Goal: Information Seeking & Learning: Check status

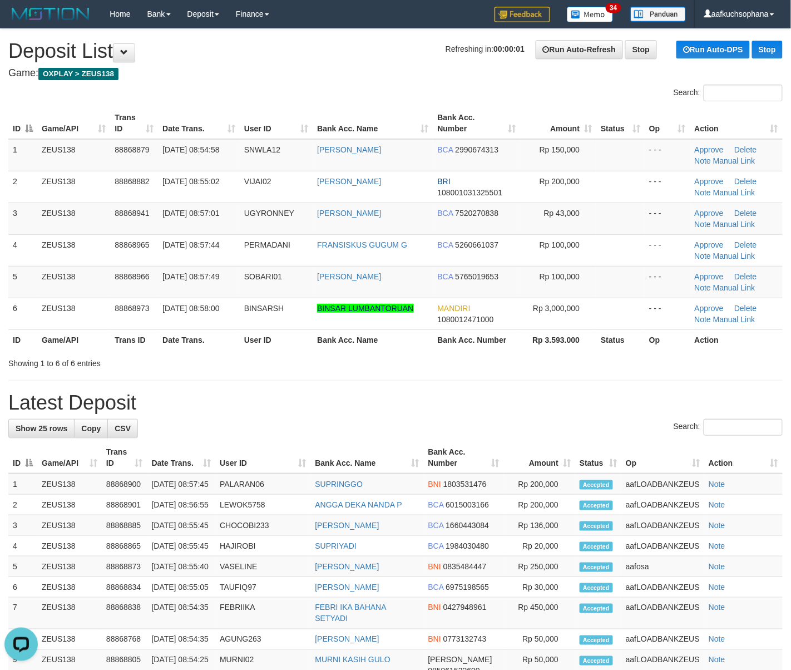
drag, startPoint x: 592, startPoint y: 353, endPoint x: 798, endPoint y: 367, distance: 205.8
click at [621, 356] on div "Search: ID Game/API Trans ID Date Trans. User ID Bank Acc. Name Bank Acc. Numbe…" at bounding box center [395, 227] width 774 height 284
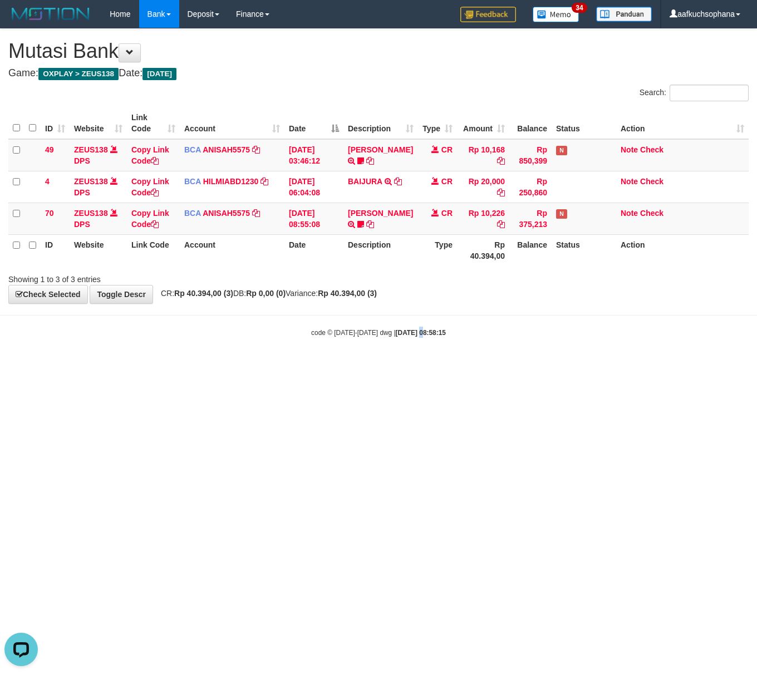
drag, startPoint x: 410, startPoint y: 365, endPoint x: 374, endPoint y: 349, distance: 39.1
click at [394, 356] on body "Toggle navigation Home Bank Account List Load By Website Group [OXPLAY] ZEUS138…" at bounding box center [378, 182] width 757 height 365
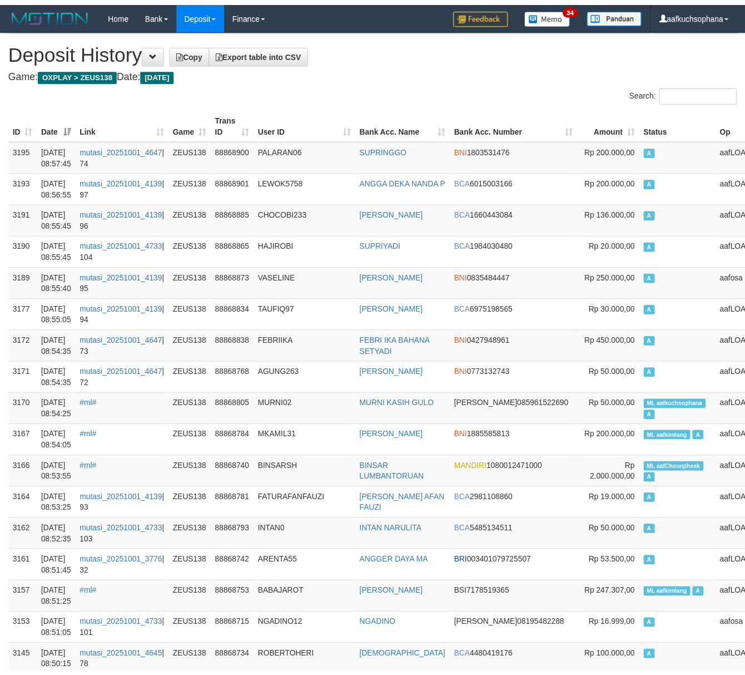
scroll to position [1113, 0]
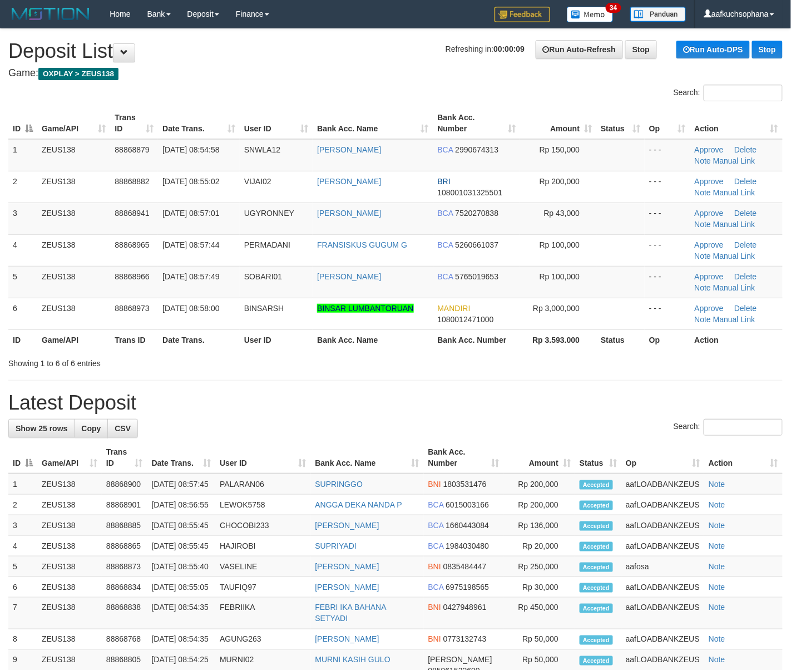
drag, startPoint x: 623, startPoint y: 359, endPoint x: 709, endPoint y: 363, distance: 85.8
click at [630, 359] on div "Showing 1 to 6 of 6 entries" at bounding box center [395, 361] width 791 height 16
click at [563, 391] on div "**********" at bounding box center [395, 584] width 791 height 1111
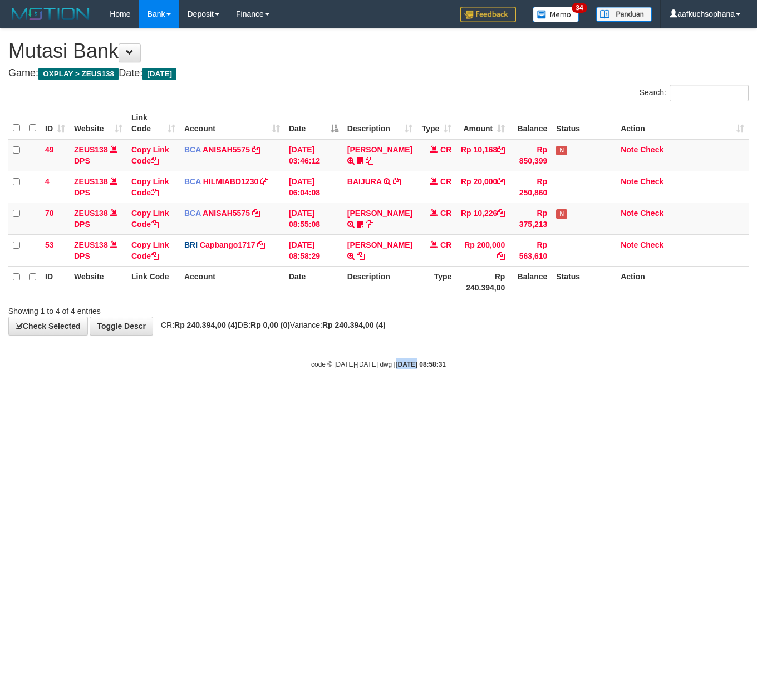
drag, startPoint x: 406, startPoint y: 426, endPoint x: 388, endPoint y: 425, distance: 17.3
click at [394, 397] on html "Toggle navigation Home Bank Account List Load By Website Group [OXPLAY] ZEUS138…" at bounding box center [378, 198] width 757 height 397
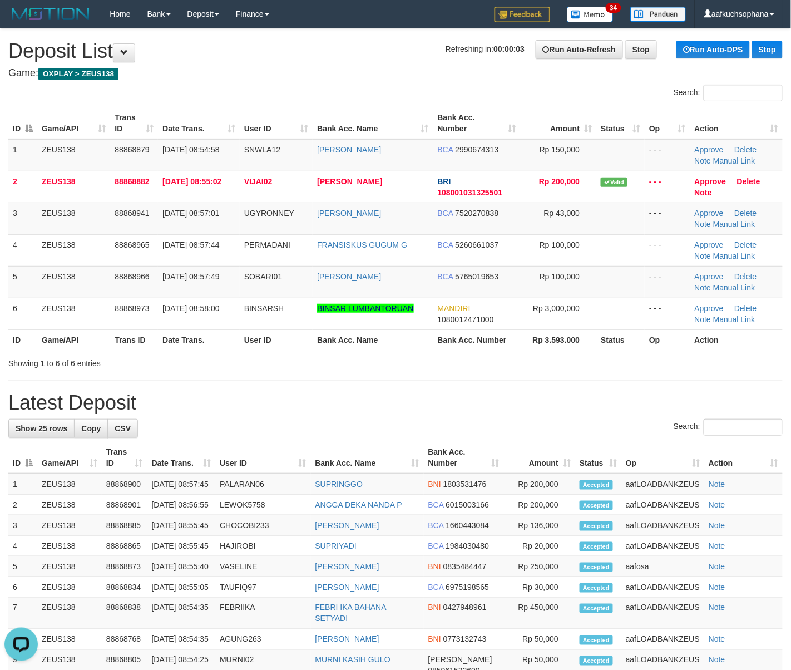
drag, startPoint x: 591, startPoint y: 357, endPoint x: 734, endPoint y: 350, distance: 143.7
click at [596, 354] on div "Showing 1 to 6 of 6 entries" at bounding box center [395, 361] width 791 height 16
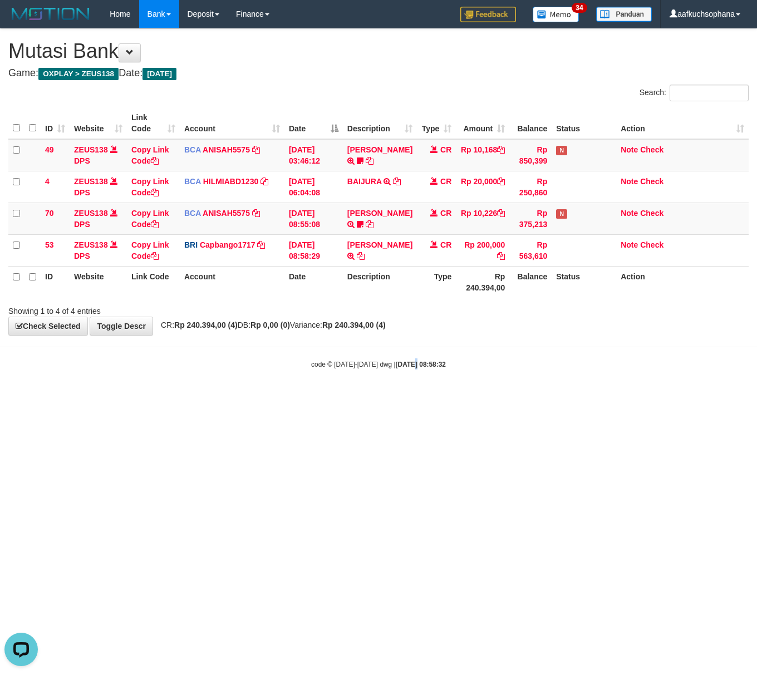
drag, startPoint x: 405, startPoint y: 461, endPoint x: 392, endPoint y: 459, distance: 12.8
click at [399, 397] on html "Toggle navigation Home Bank Account List Load By Website Group [OXPLAY] ZEUS138…" at bounding box center [378, 198] width 757 height 397
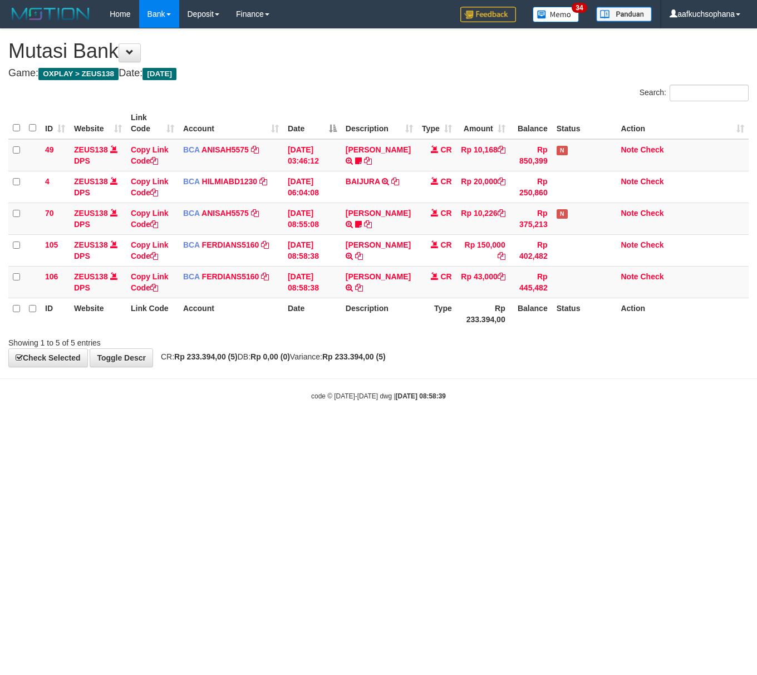
drag, startPoint x: 403, startPoint y: 374, endPoint x: 365, endPoint y: 313, distance: 72.4
click at [401, 374] on body "Toggle navigation Home Bank Account List Load By Website Group [OXPLAY] ZEUS138…" at bounding box center [378, 214] width 757 height 429
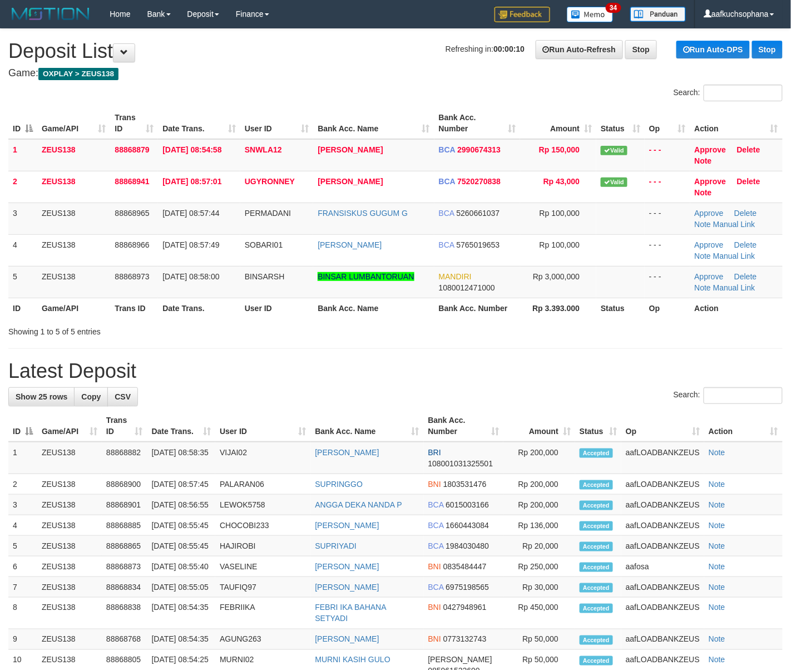
drag, startPoint x: 583, startPoint y: 401, endPoint x: 597, endPoint y: 385, distance: 21.3
click at [581, 397] on div "Search:" at bounding box center [395, 396] width 774 height 19
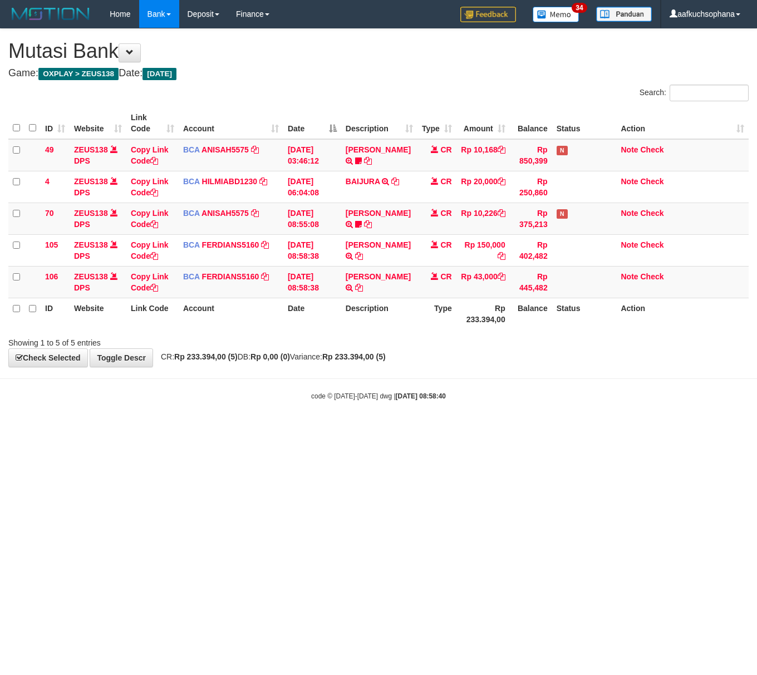
drag, startPoint x: 187, startPoint y: 448, endPoint x: 106, endPoint y: 421, distance: 86.2
click at [181, 429] on html "Toggle navigation Home Bank Account List Load By Website Group [OXPLAY] ZEUS138…" at bounding box center [378, 214] width 757 height 429
click at [230, 429] on html "Toggle navigation Home Bank Account List Load By Website Group [OXPLAY] ZEUS138…" at bounding box center [378, 214] width 757 height 429
click at [197, 429] on html "Toggle navigation Home Bank Account List Load By Website Group [OXPLAY] ZEUS138…" at bounding box center [378, 214] width 757 height 429
click at [198, 429] on html "Toggle navigation Home Bank Account List Load By Website Group [OXPLAY] ZEUS138…" at bounding box center [378, 214] width 757 height 429
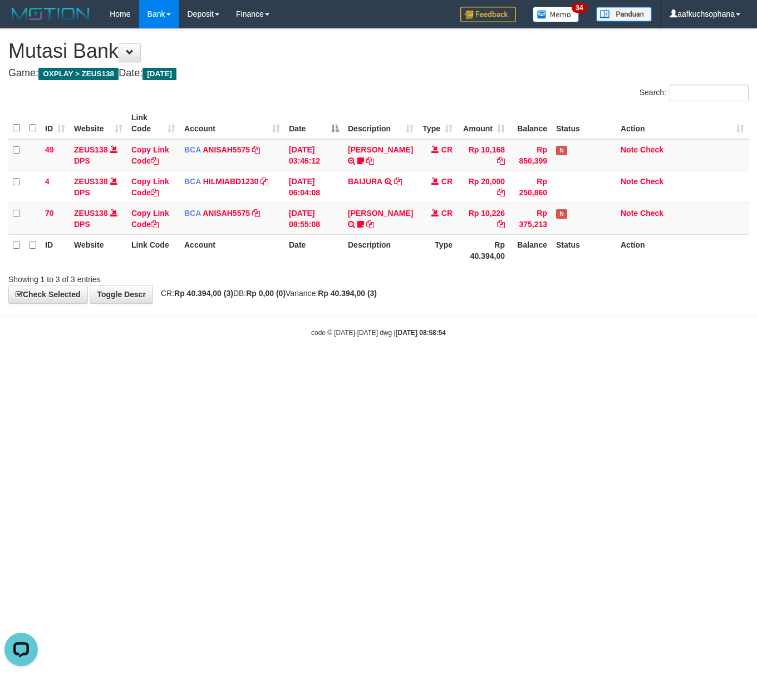
drag, startPoint x: 363, startPoint y: 508, endPoint x: 216, endPoint y: 468, distance: 152.4
click at [361, 365] on html "Toggle navigation Home Bank Account List Load By Website Group [OXPLAY] ZEUS138…" at bounding box center [378, 182] width 757 height 365
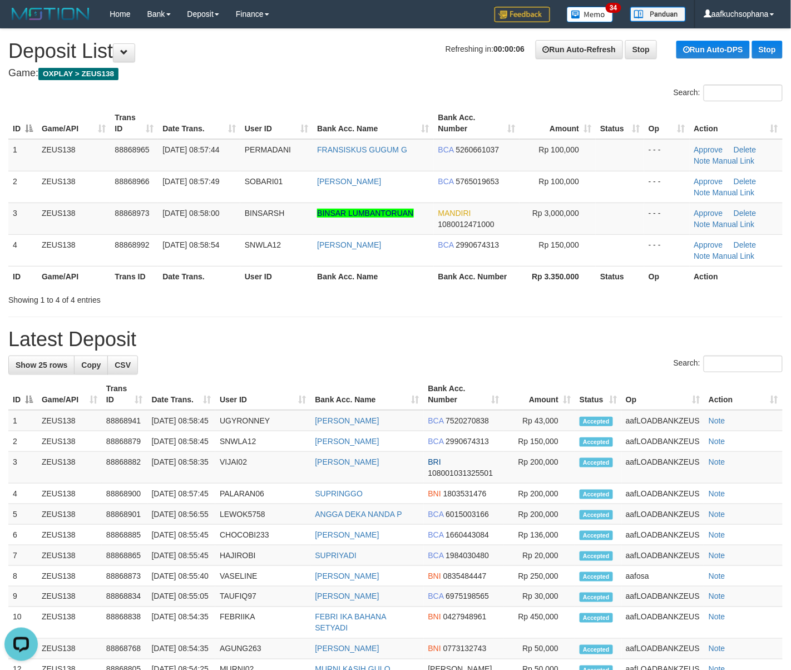
drag, startPoint x: 496, startPoint y: 364, endPoint x: 630, endPoint y: 381, distance: 135.2
click at [506, 364] on div "Search:" at bounding box center [395, 364] width 774 height 19
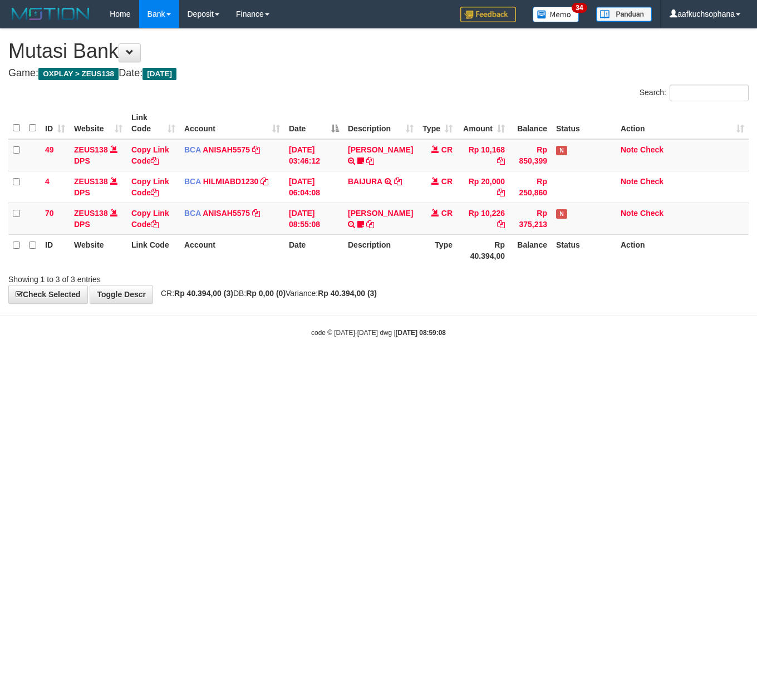
click at [228, 365] on html "Toggle navigation Home Bank Account List Load By Website Group [OXPLAY] ZEUS138…" at bounding box center [378, 182] width 757 height 365
click at [506, 365] on html "Toggle navigation Home Bank Account List Load By Website Group [OXPLAY] ZEUS138…" at bounding box center [378, 182] width 757 height 365
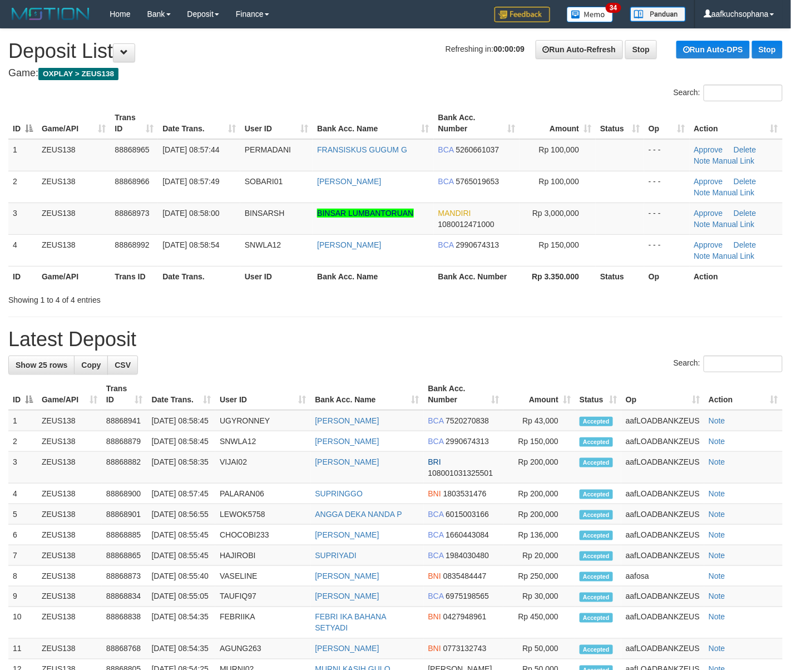
drag, startPoint x: 530, startPoint y: 344, endPoint x: 704, endPoint y: 403, distance: 184.4
click at [528, 344] on h1 "Latest Deposit" at bounding box center [395, 339] width 774 height 22
drag, startPoint x: 535, startPoint y: 345, endPoint x: 635, endPoint y: 384, distance: 106.7
click at [543, 348] on h1 "Latest Deposit" at bounding box center [395, 339] width 774 height 22
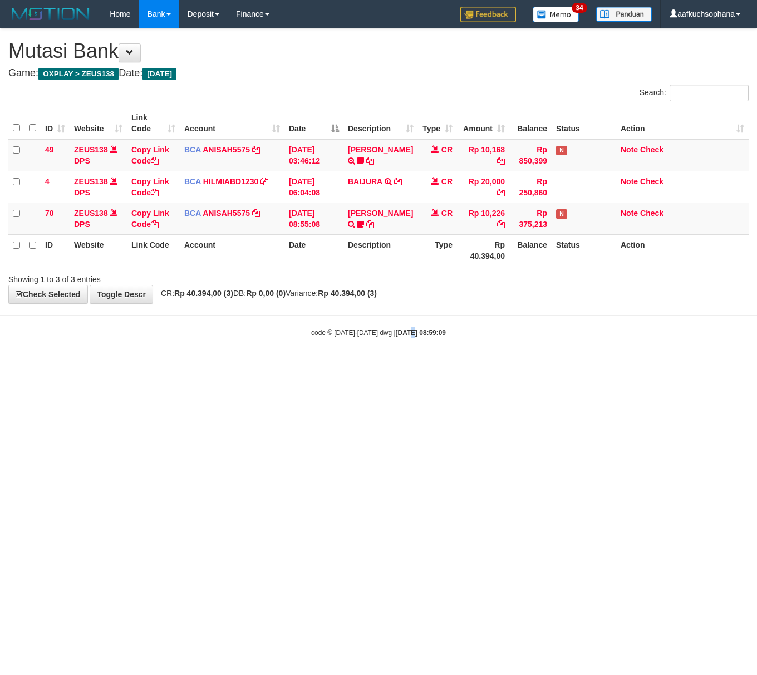
drag, startPoint x: 399, startPoint y: 505, endPoint x: 337, endPoint y: 492, distance: 63.2
click at [396, 365] on html "Toggle navigation Home Bank Account List Load By Website Group [OXPLAY] ZEUS138…" at bounding box center [378, 182] width 757 height 365
click at [392, 365] on html "Toggle navigation Home Bank Account List Load By Website Group [OXPLAY] ZEUS138…" at bounding box center [378, 182] width 757 height 365
drag, startPoint x: 307, startPoint y: 431, endPoint x: 23, endPoint y: 332, distance: 300.8
click at [302, 365] on html "Toggle navigation Home Bank Account List Load By Website Group [OXPLAY] ZEUS138…" at bounding box center [378, 182] width 757 height 365
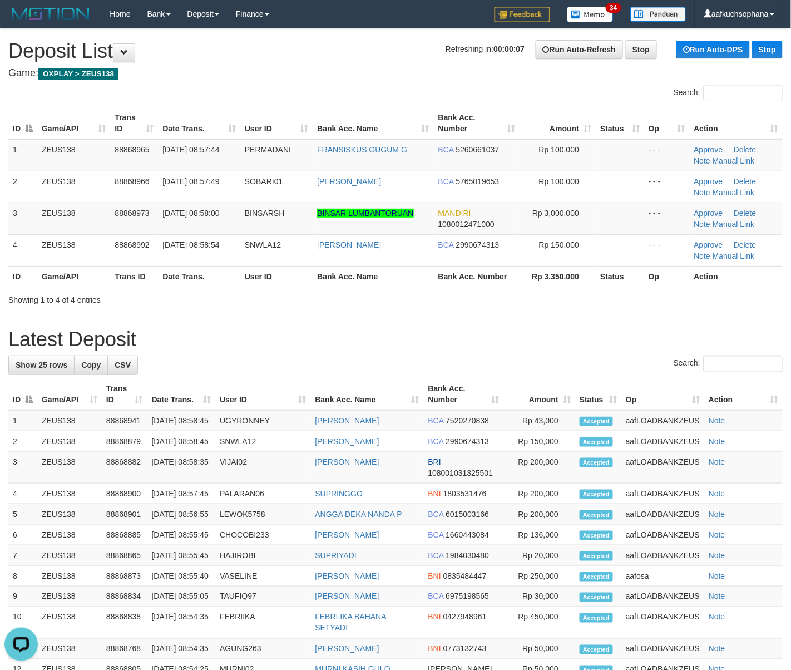
click at [592, 363] on div "Search:" at bounding box center [395, 364] width 774 height 19
drag, startPoint x: 615, startPoint y: 335, endPoint x: 799, endPoint y: 398, distance: 194.7
click at [624, 337] on h1 "Latest Deposit" at bounding box center [395, 339] width 774 height 22
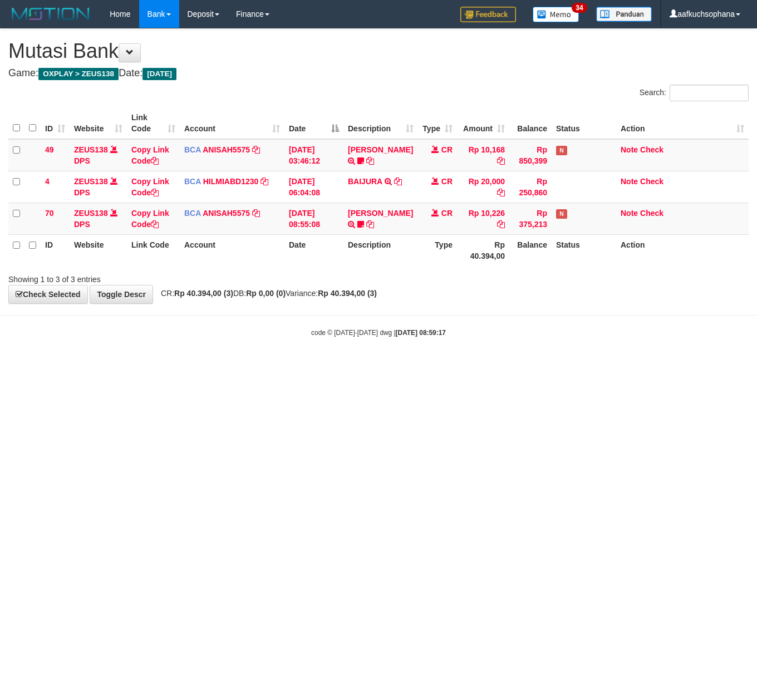
drag, startPoint x: 223, startPoint y: 470, endPoint x: 219, endPoint y: 477, distance: 7.7
click at [221, 365] on html "Toggle navigation Home Bank Account List Load By Website Group [OXPLAY] ZEUS138…" at bounding box center [378, 182] width 757 height 365
click at [211, 365] on html "Toggle navigation Home Bank Account List Load By Website Group [OXPLAY] ZEUS138…" at bounding box center [378, 182] width 757 height 365
click at [308, 365] on html "Toggle navigation Home Bank Account List Load By Website Group [OXPLAY] ZEUS138…" at bounding box center [378, 182] width 757 height 365
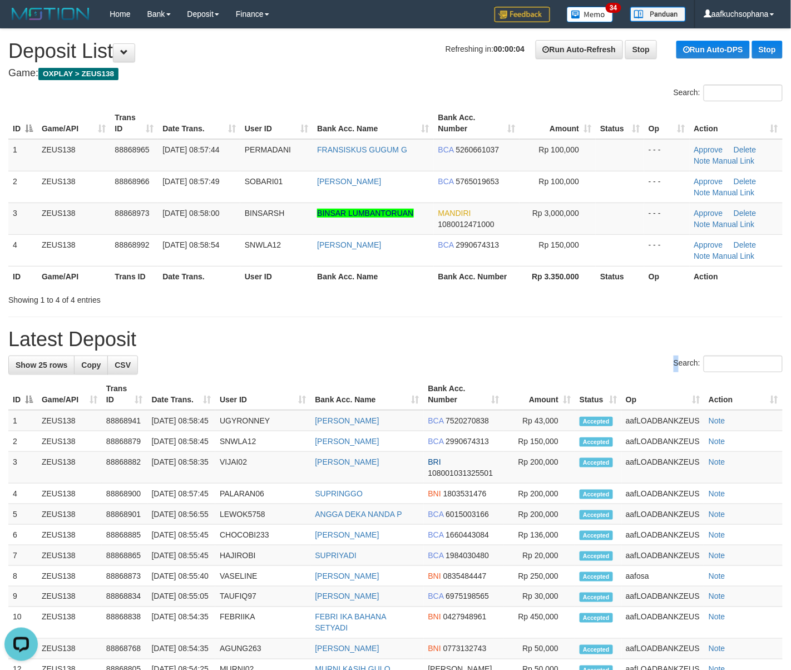
click at [674, 365] on label "Search:" at bounding box center [728, 363] width 109 height 17
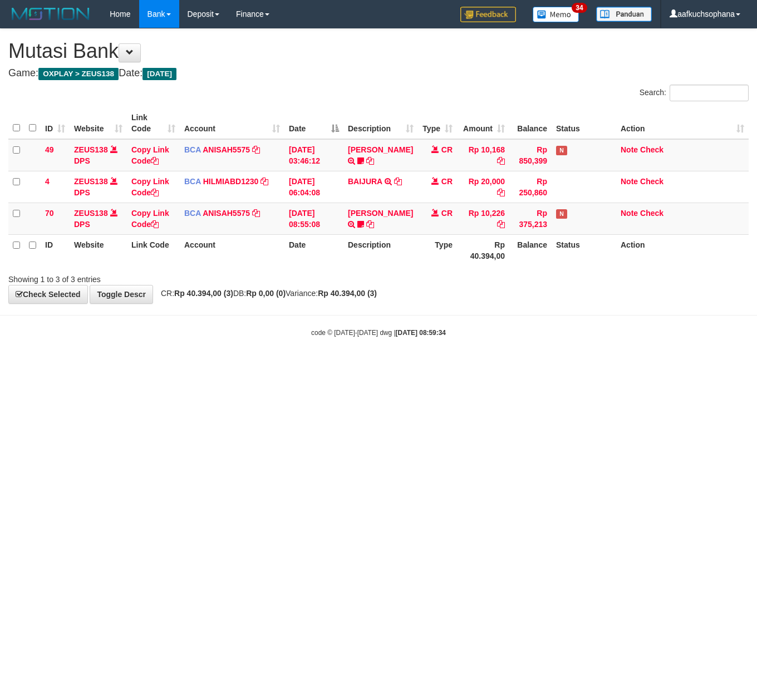
click at [341, 365] on html "Toggle navigation Home Bank Account List Load By Website Group [OXPLAY] ZEUS138…" at bounding box center [378, 182] width 757 height 365
click at [71, 365] on html "Toggle navigation Home Bank Account List Load By Website Group [OXPLAY] ZEUS138…" at bounding box center [378, 182] width 757 height 365
drag, startPoint x: 367, startPoint y: 503, endPoint x: 362, endPoint y: 483, distance: 20.8
click at [367, 365] on html "Toggle navigation Home Bank Account List Load By Website Group [OXPLAY] ZEUS138…" at bounding box center [378, 182] width 757 height 365
drag, startPoint x: 362, startPoint y: 483, endPoint x: 117, endPoint y: 457, distance: 246.1
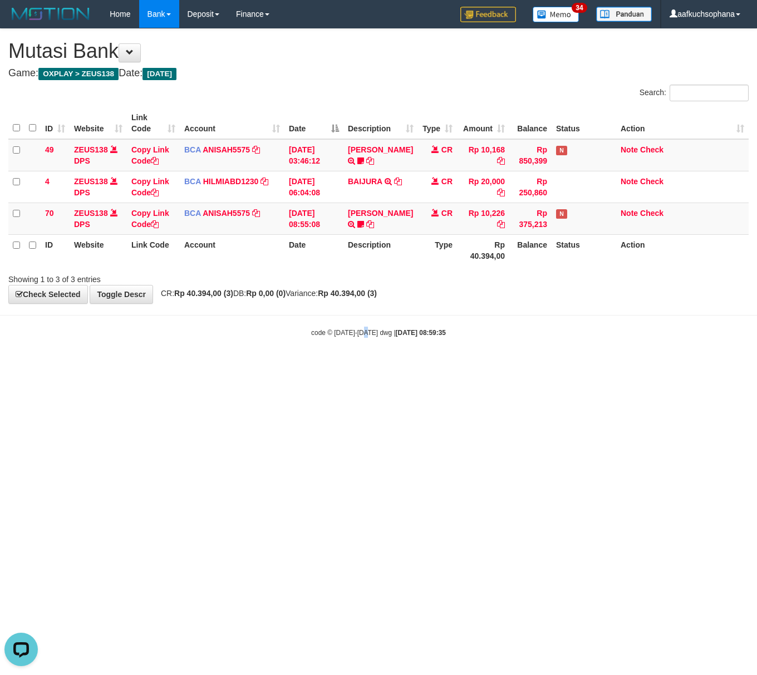
click at [358, 365] on html "Toggle navigation Home Bank Account List Load By Website Group [OXPLAY] ZEUS138…" at bounding box center [378, 182] width 757 height 365
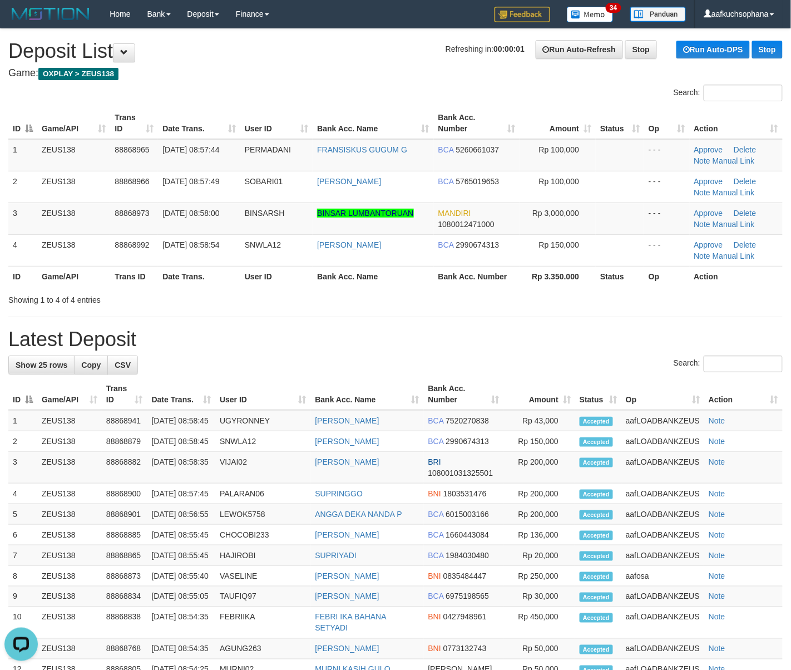
drag, startPoint x: 622, startPoint y: 377, endPoint x: 802, endPoint y: 388, distance: 180.0
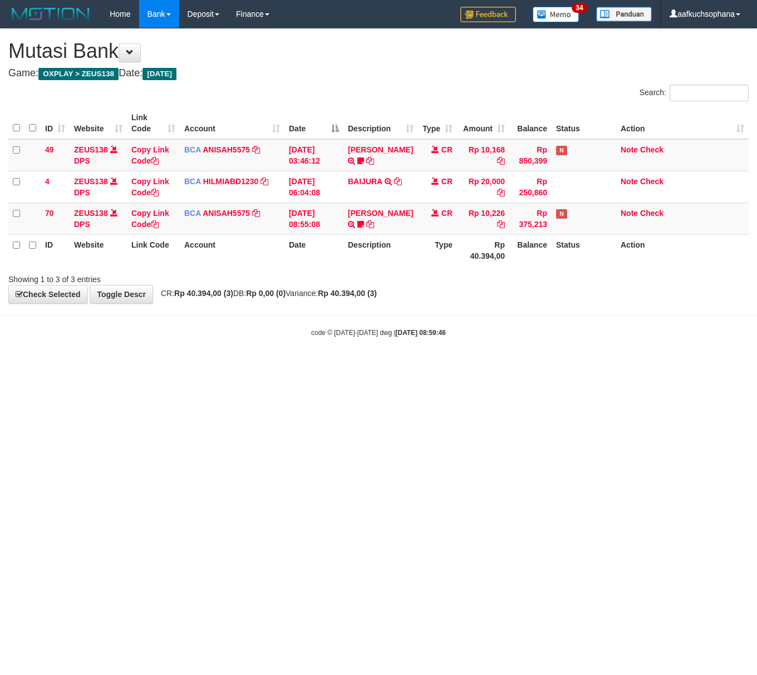
click at [415, 365] on html "Toggle navigation Home Bank Account List Load By Website Group [OXPLAY] ZEUS138…" at bounding box center [378, 182] width 757 height 365
drag, startPoint x: 0, startPoint y: 0, endPoint x: 314, endPoint y: 415, distance: 520.3
click at [322, 365] on html "Toggle navigation Home Bank Account List Load By Website Group [OXPLAY] ZEUS138…" at bounding box center [378, 182] width 757 height 365
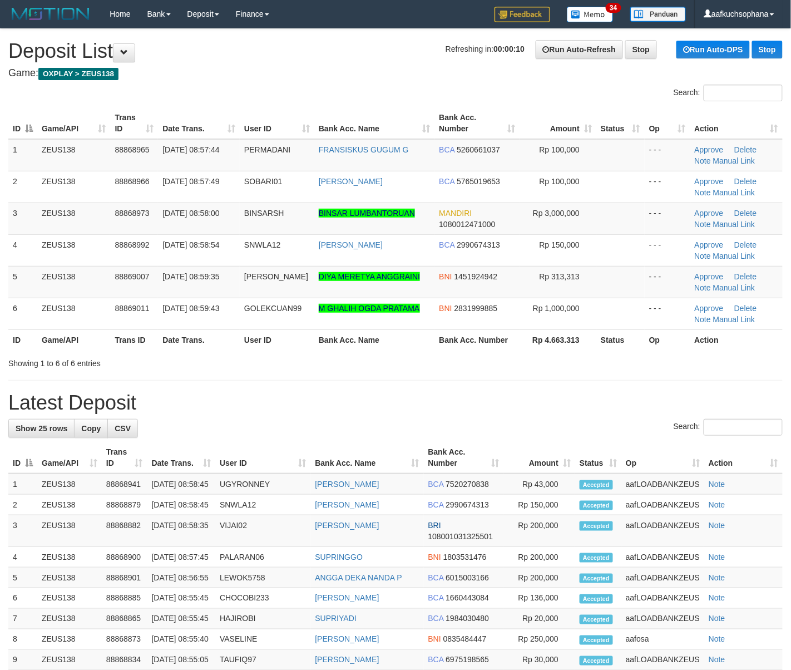
click at [616, 388] on div "**********" at bounding box center [395, 584] width 791 height 1111
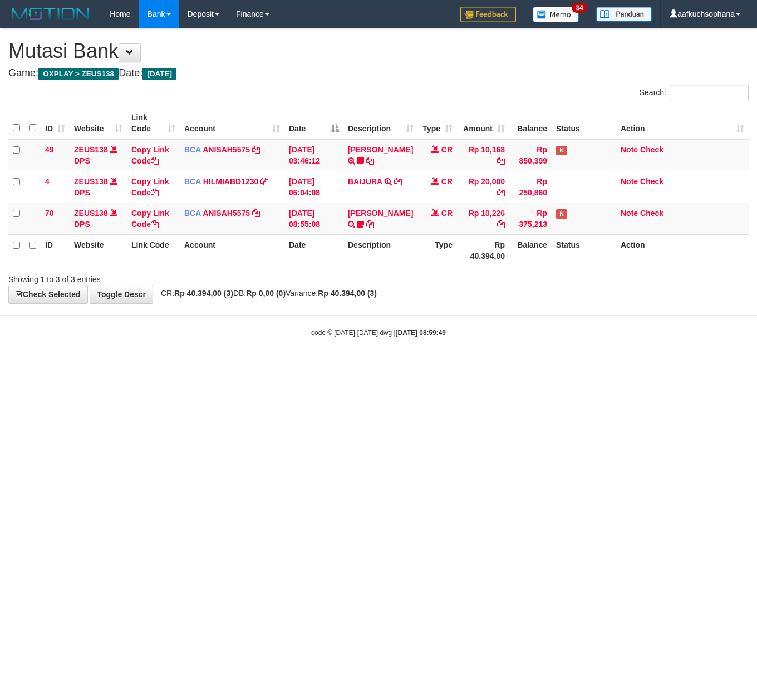
drag, startPoint x: 194, startPoint y: 416, endPoint x: 52, endPoint y: 392, distance: 143.9
click at [191, 365] on html "Toggle navigation Home Bank Account List Load By Website Group [OXPLAY] ZEUS138…" at bounding box center [378, 182] width 757 height 365
click at [459, 365] on html "Toggle navigation Home Bank Account List Load By Website Group [OXPLAY] ZEUS138…" at bounding box center [378, 182] width 757 height 365
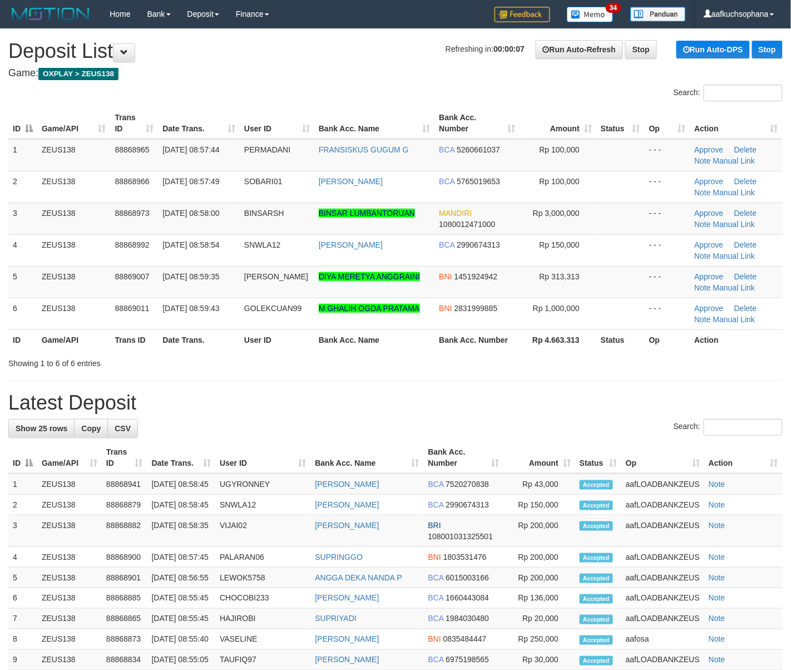
drag, startPoint x: 504, startPoint y: 394, endPoint x: 599, endPoint y: 409, distance: 96.4
click at [512, 395] on h1 "Latest Deposit" at bounding box center [395, 403] width 774 height 22
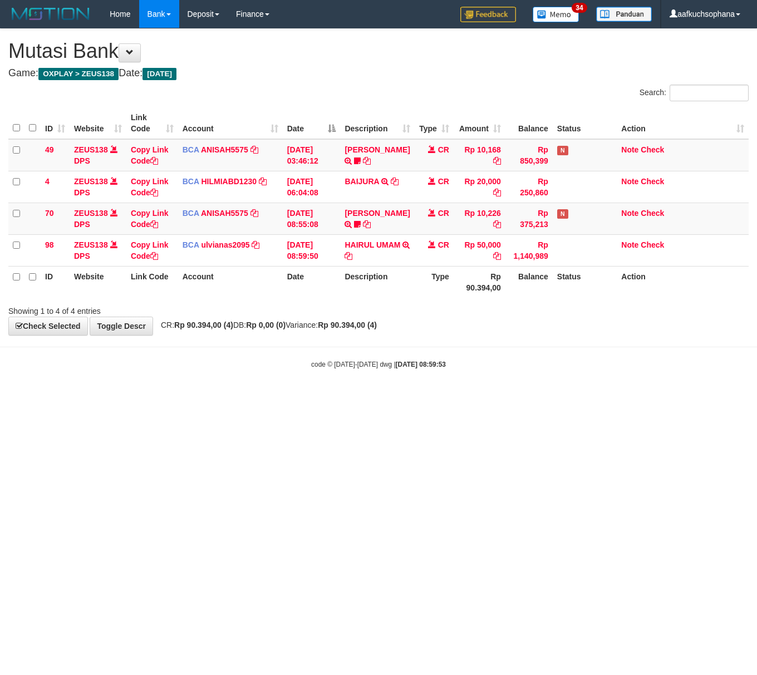
drag, startPoint x: 290, startPoint y: 437, endPoint x: 280, endPoint y: 439, distance: 10.4
click at [283, 397] on html "Toggle navigation Home Bank Account List Load By Website Group [OXPLAY] ZEUS138…" at bounding box center [378, 198] width 757 height 397
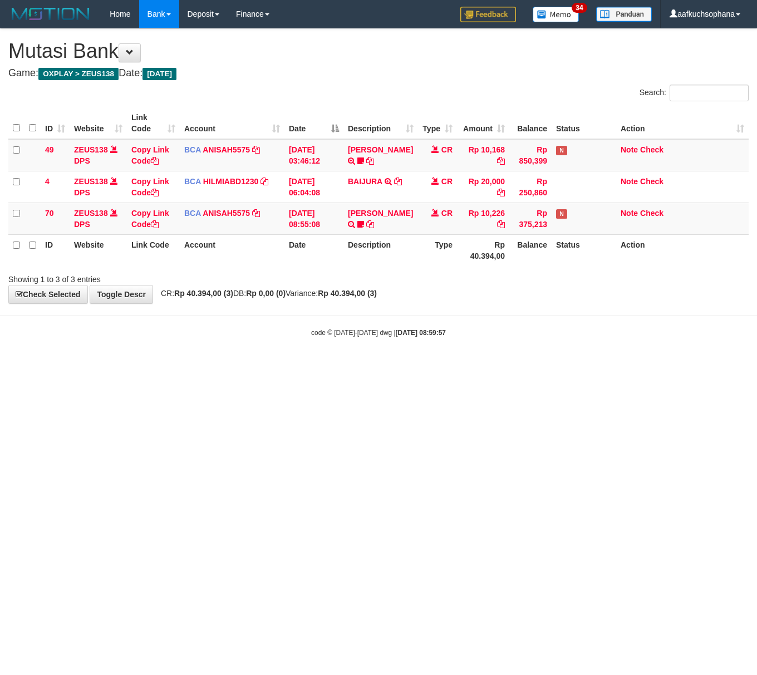
click at [359, 365] on html "Toggle navigation Home Bank Account List Load By Website Group [OXPLAY] ZEUS138…" at bounding box center [378, 182] width 757 height 365
click at [361, 365] on html "Toggle navigation Home Bank Account List Load By Website Group [OXPLAY] ZEUS138…" at bounding box center [378, 182] width 757 height 365
drag, startPoint x: 0, startPoint y: 0, endPoint x: 362, endPoint y: 477, distance: 598.4
click at [362, 365] on html "Toggle navigation Home Bank Account List Load By Website Group [OXPLAY] ZEUS138…" at bounding box center [378, 182] width 757 height 365
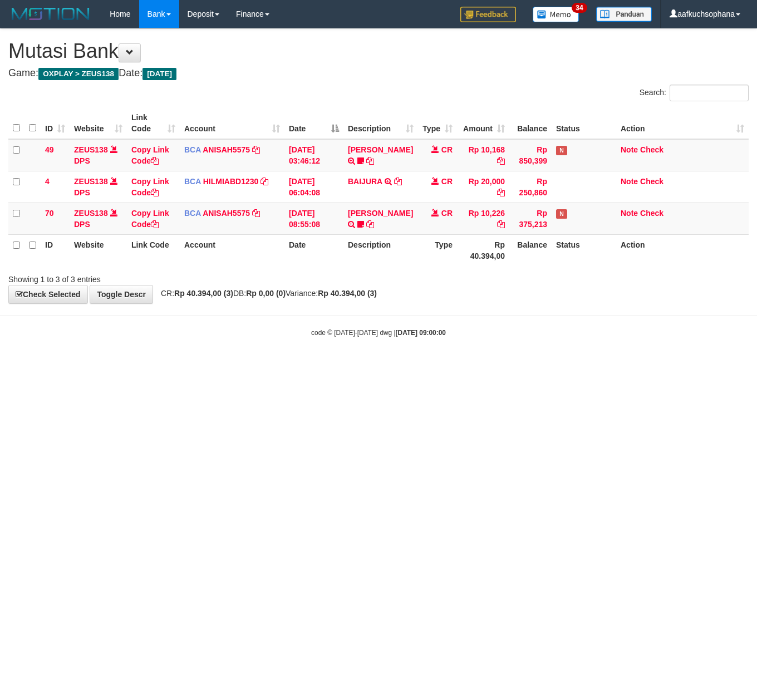
click at [526, 365] on html "Toggle navigation Home Bank Account List Load By Website Group [OXPLAY] ZEUS138…" at bounding box center [378, 182] width 757 height 365
